Goal: Task Accomplishment & Management: Manage account settings

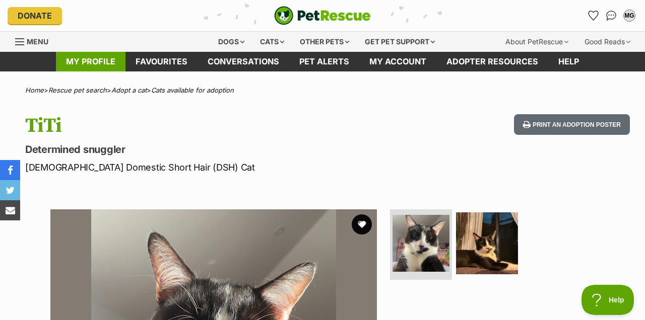
click at [89, 66] on link "My profile" at bounding box center [91, 62] width 70 height 20
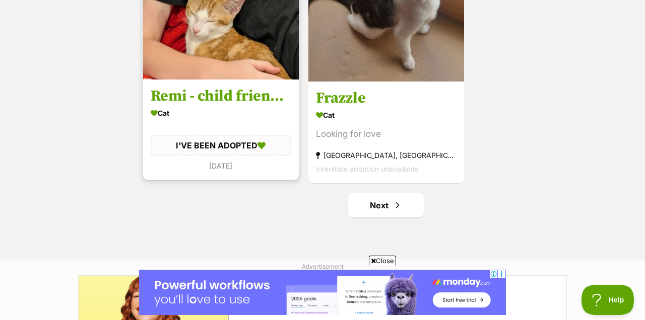
scroll to position [1881, 0]
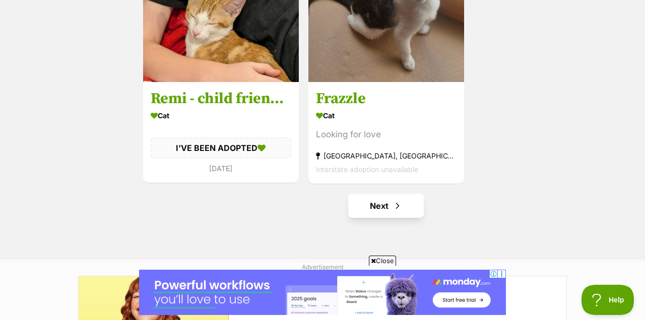
click at [386, 208] on link "Next" at bounding box center [386, 206] width 76 height 24
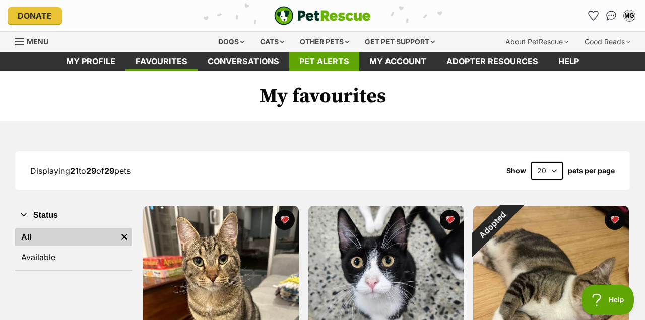
click at [306, 59] on link "Pet alerts" at bounding box center [324, 62] width 70 height 20
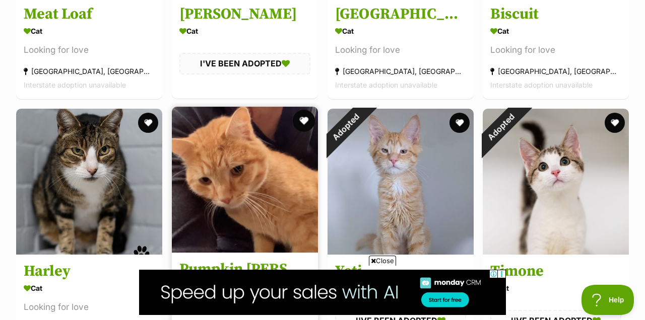
scroll to position [1140, 0]
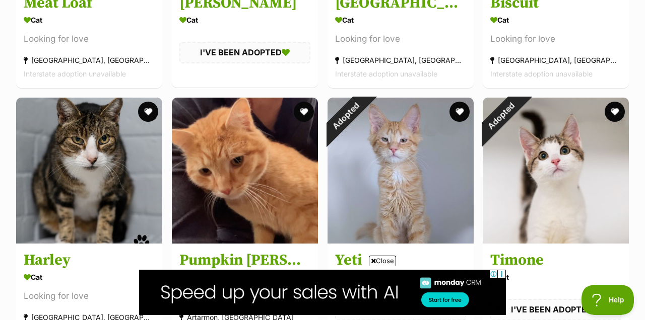
click at [379, 264] on span "Close" at bounding box center [382, 261] width 27 height 10
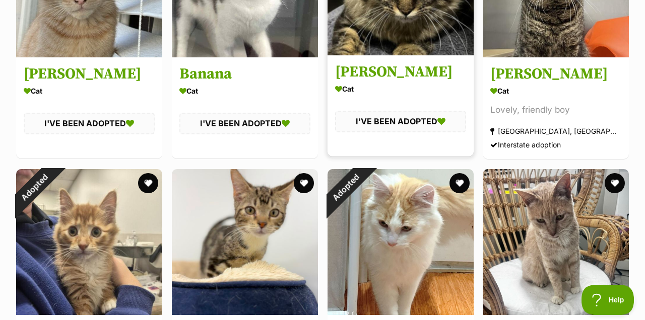
scroll to position [6246, 0]
